Goal: Navigation & Orientation: Find specific page/section

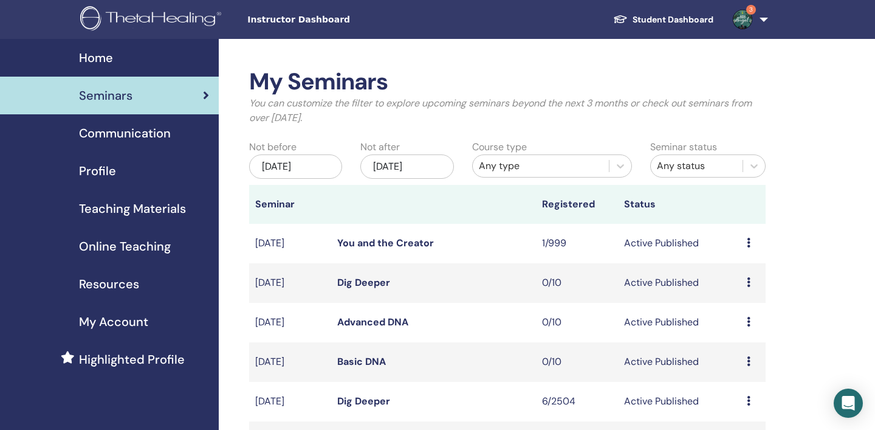
click at [93, 58] on span "Home" at bounding box center [96, 58] width 34 height 18
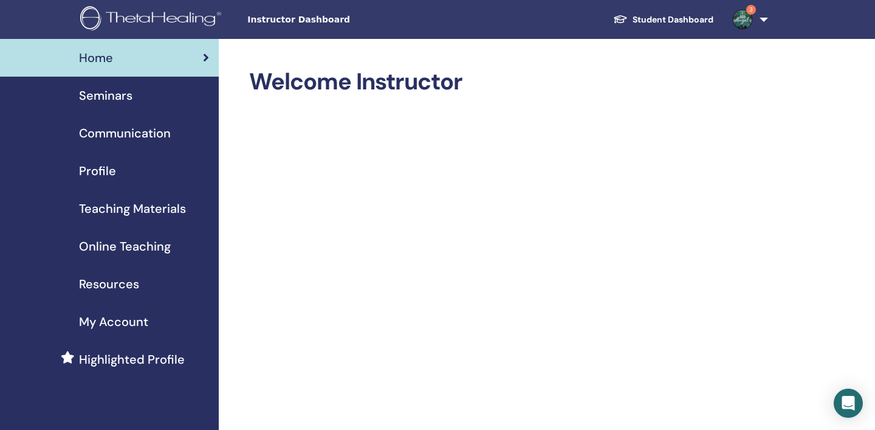
click at [115, 93] on span "Seminars" at bounding box center [105, 95] width 53 height 18
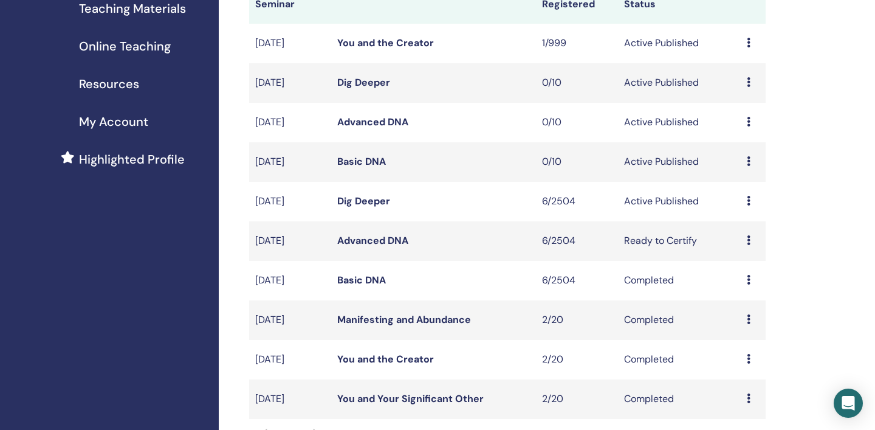
scroll to position [202, 0]
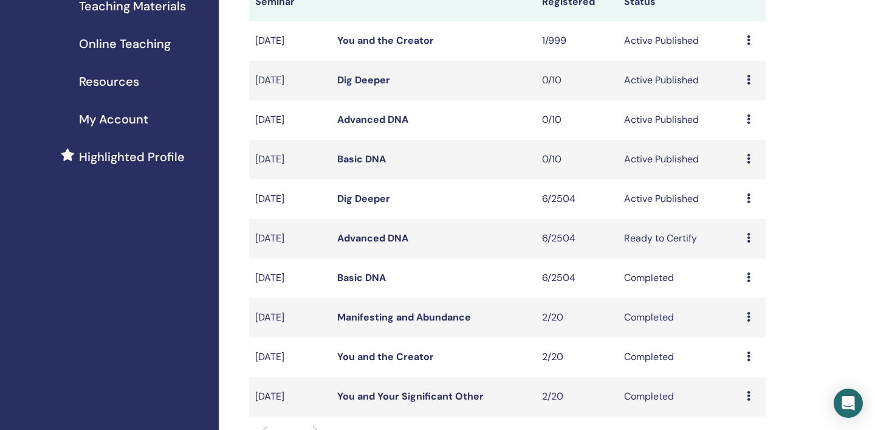
click at [750, 81] on icon at bounding box center [749, 80] width 4 height 10
click at [743, 92] on link "Preview" at bounding box center [740, 90] width 35 height 13
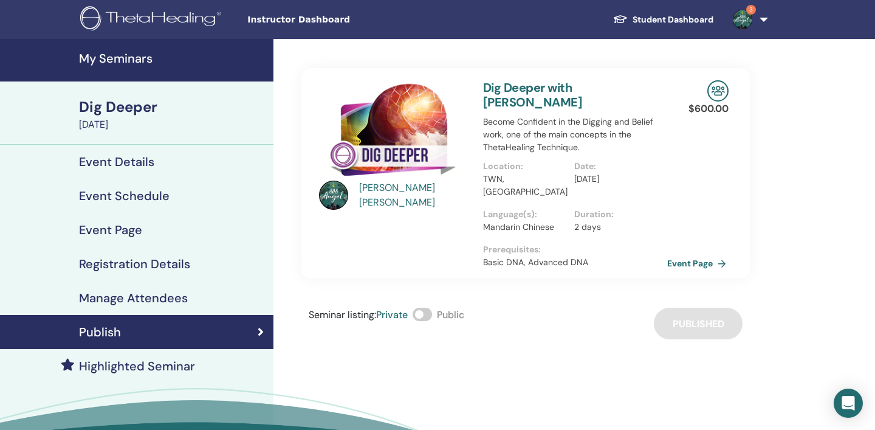
click at [719, 254] on link "Event Page" at bounding box center [699, 263] width 64 height 18
